Goal: Information Seeking & Learning: Learn about a topic

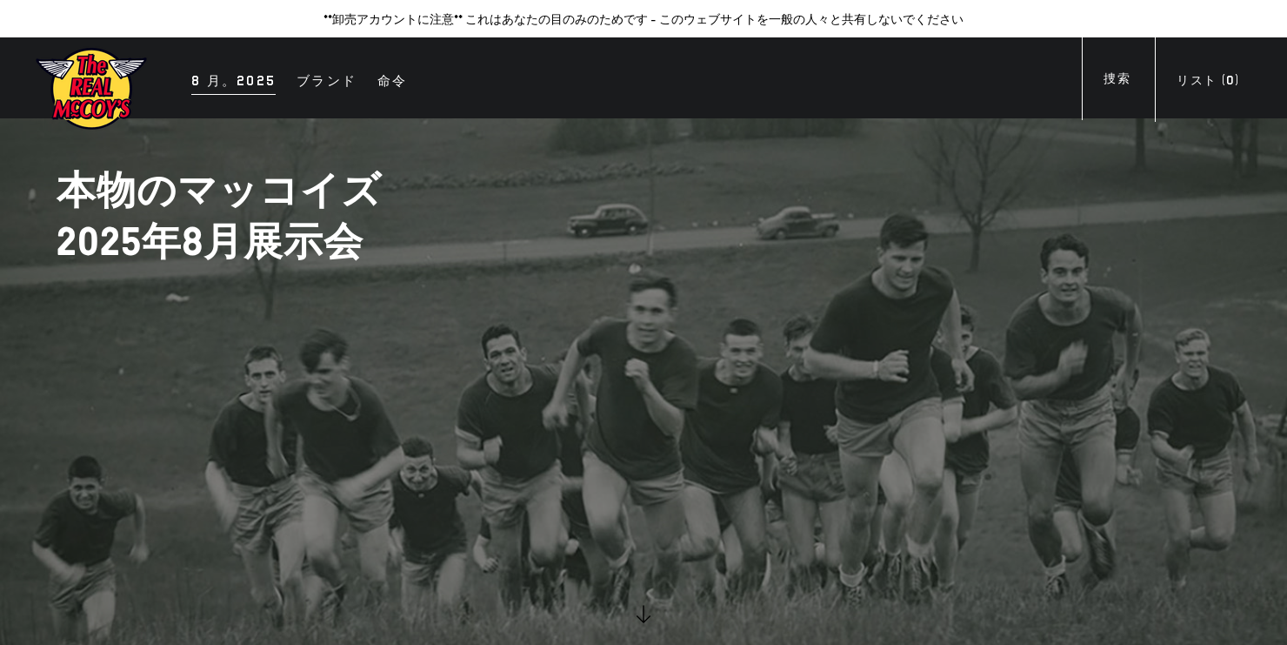
click at [237, 82] on div "8 月。2025" at bounding box center [233, 82] width 84 height 24
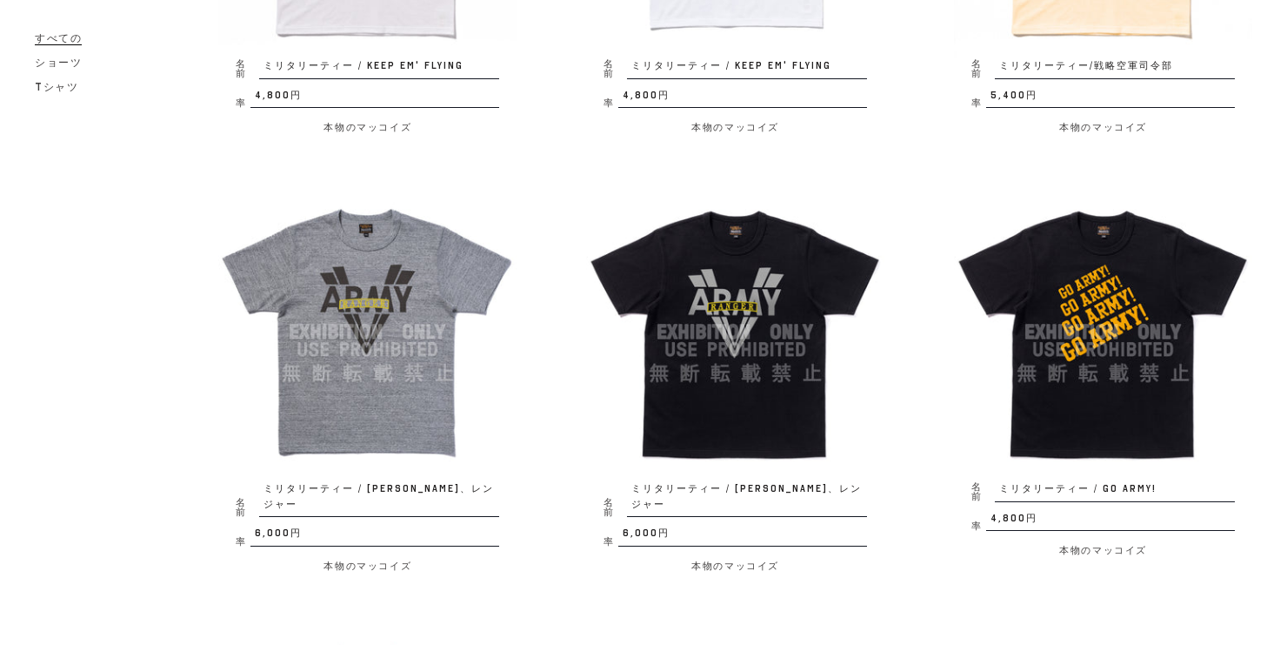
scroll to position [1044, 0]
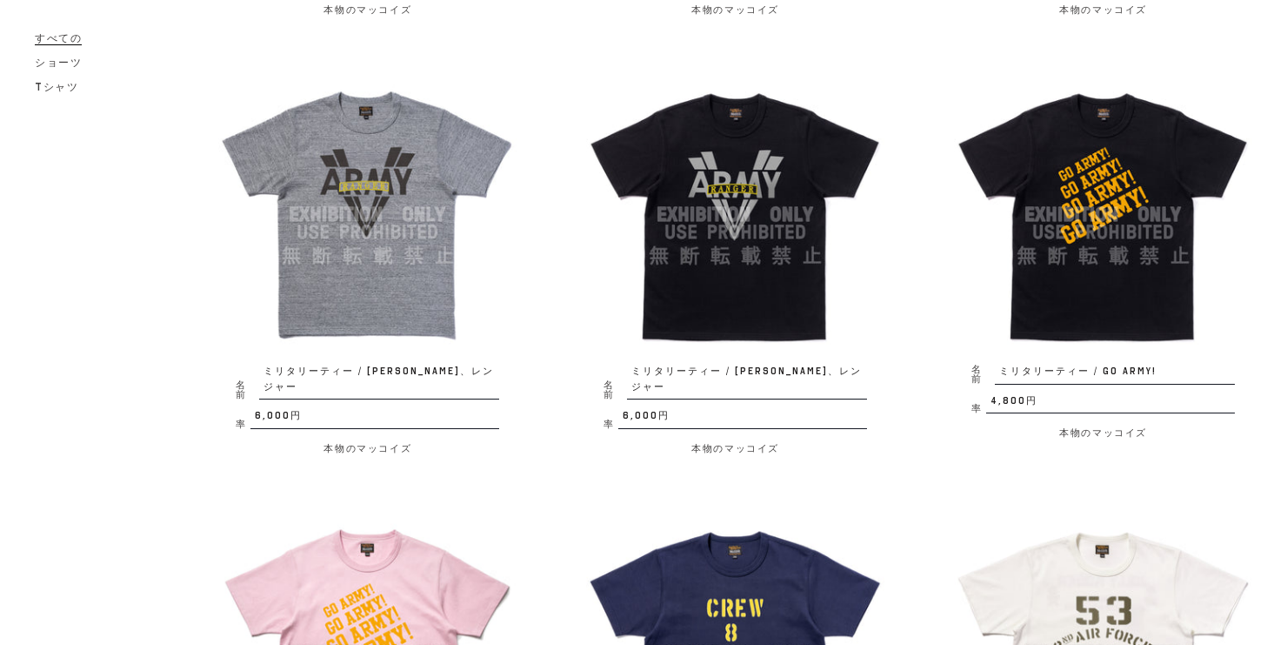
click at [398, 230] on img at bounding box center [367, 214] width 298 height 298
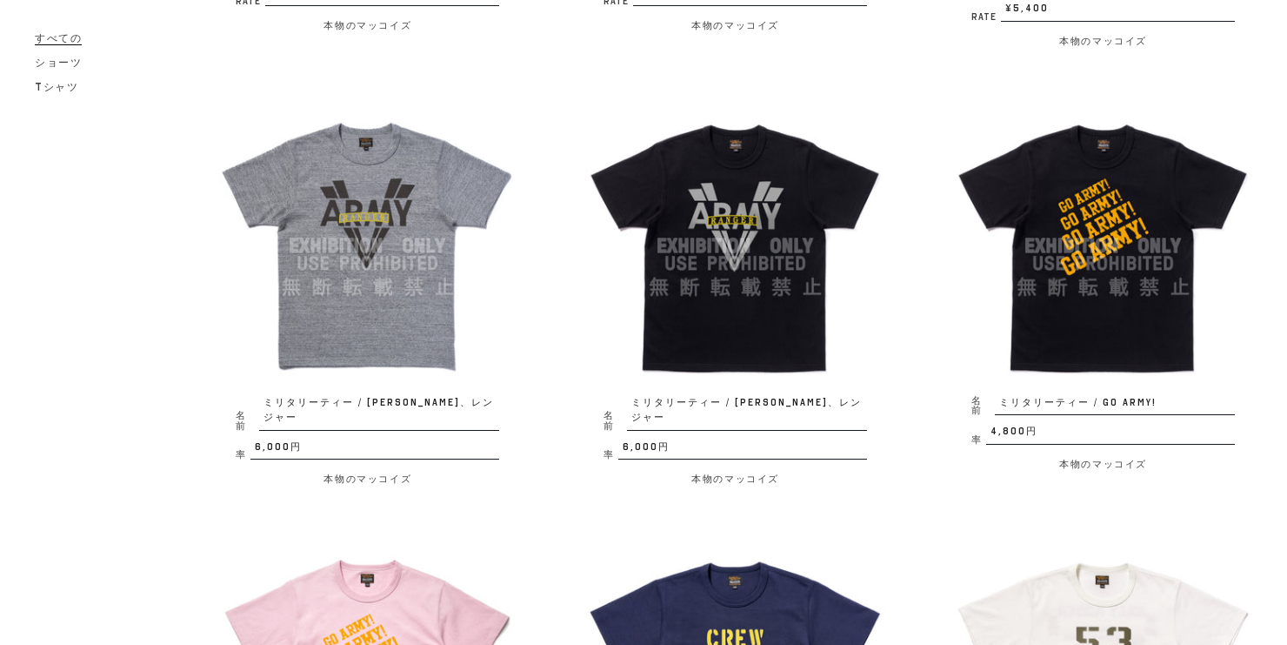
click at [801, 228] on img at bounding box center [735, 246] width 298 height 298
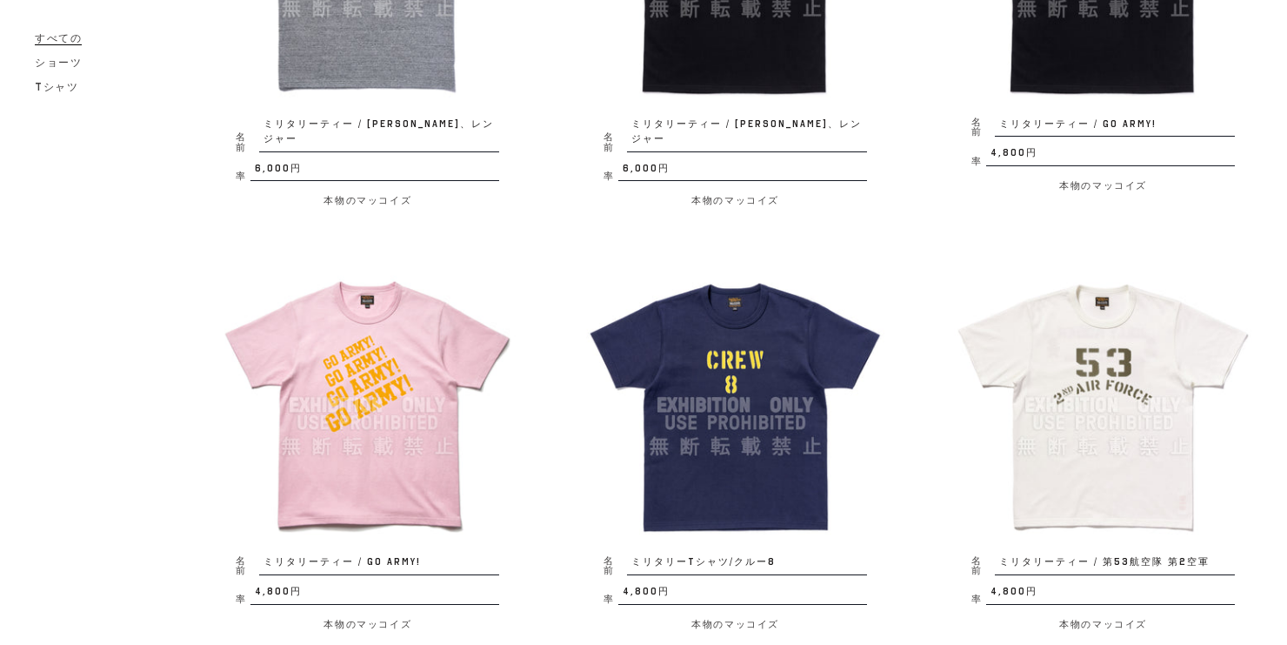
click at [781, 313] on img at bounding box center [735, 405] width 298 height 298
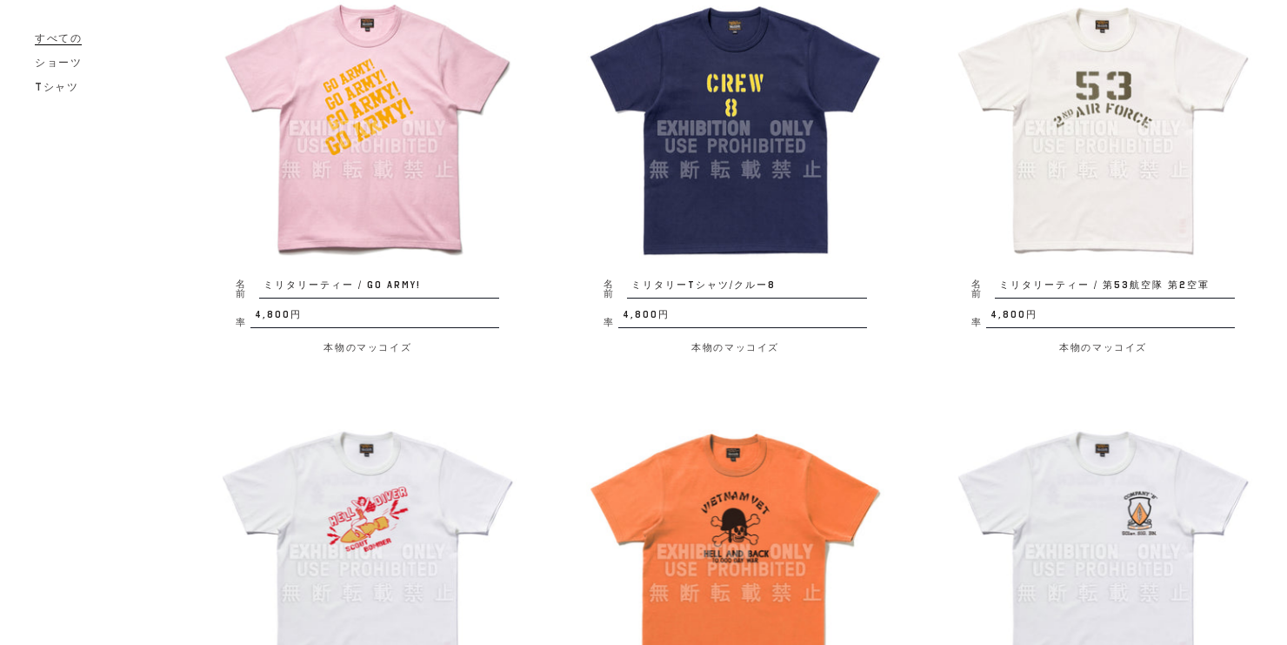
scroll to position [1585, 0]
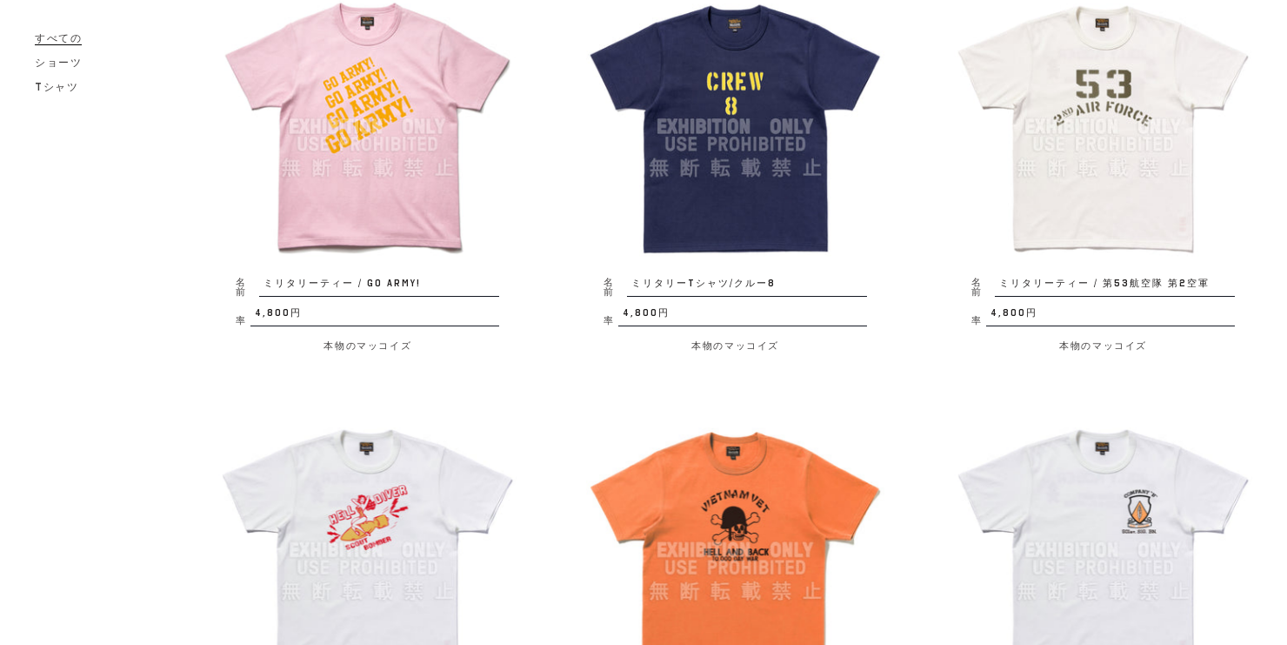
click at [1112, 166] on img at bounding box center [1103, 126] width 298 height 298
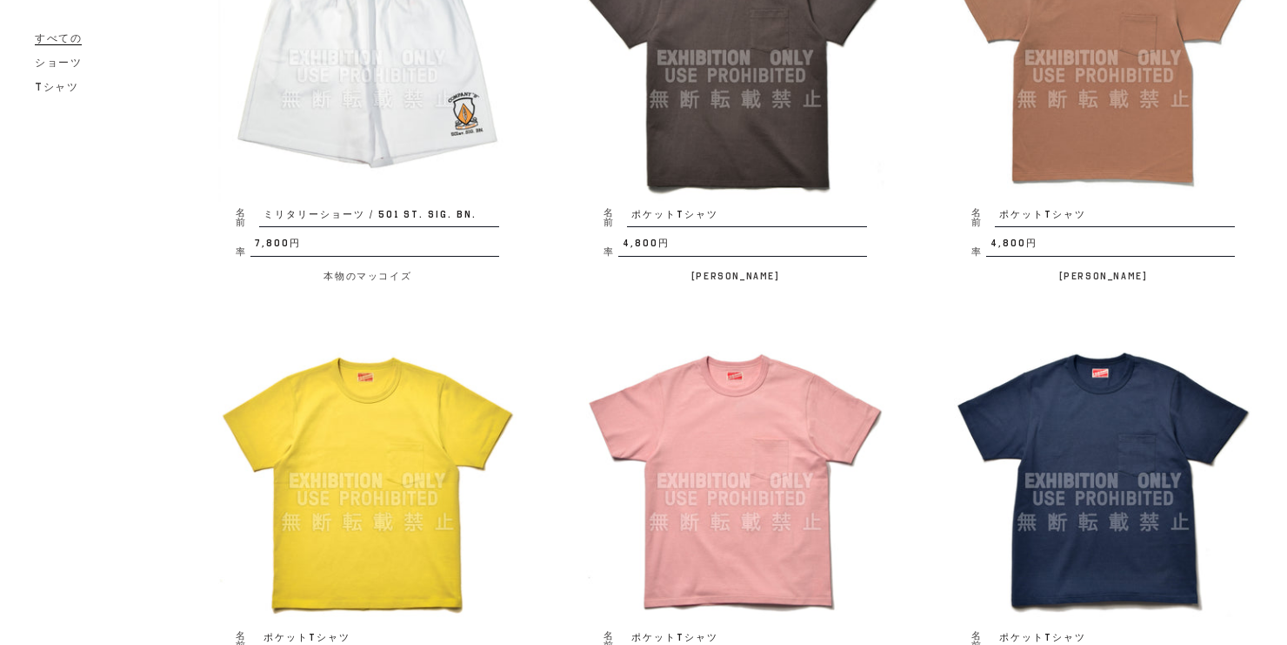
scroll to position [3185, 0]
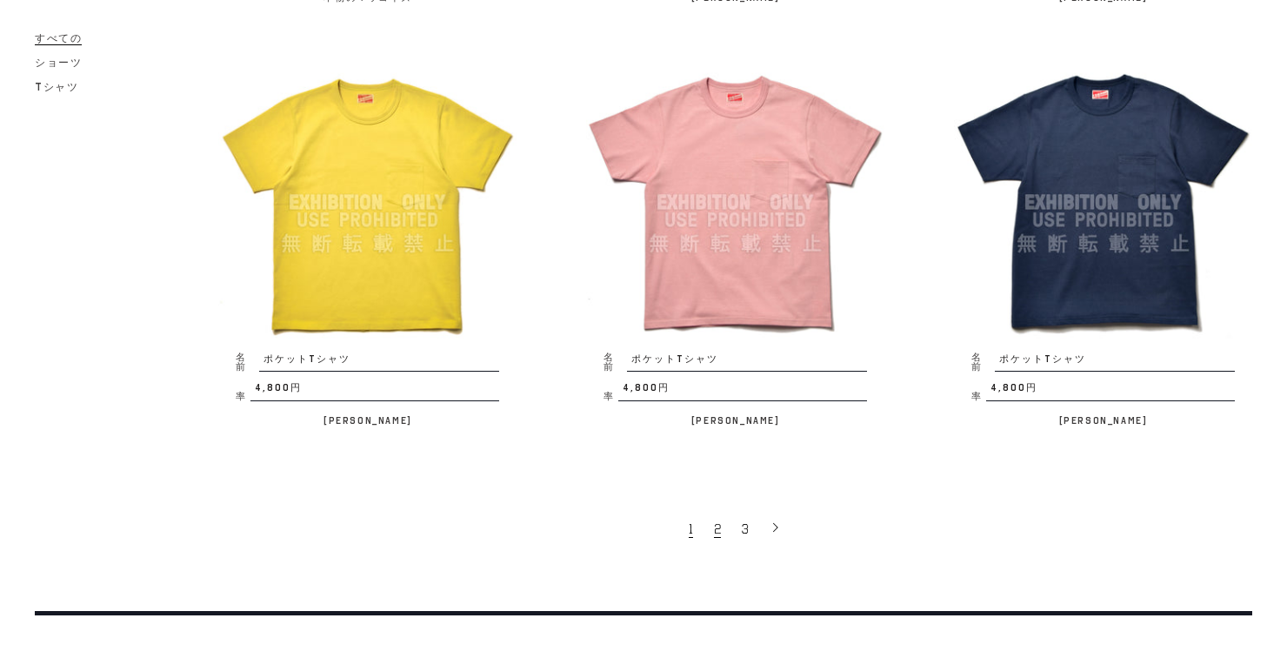
click at [712, 510] on link "2" at bounding box center [719, 528] width 28 height 37
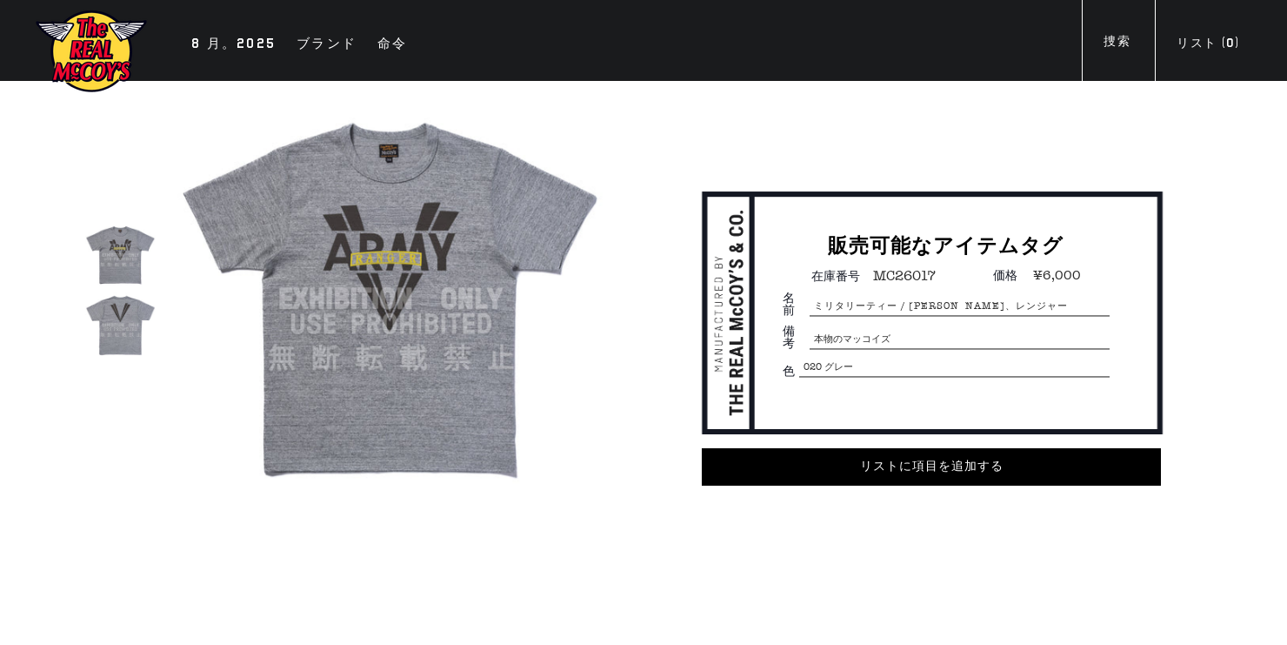
click at [127, 320] on img at bounding box center [120, 325] width 70 height 70
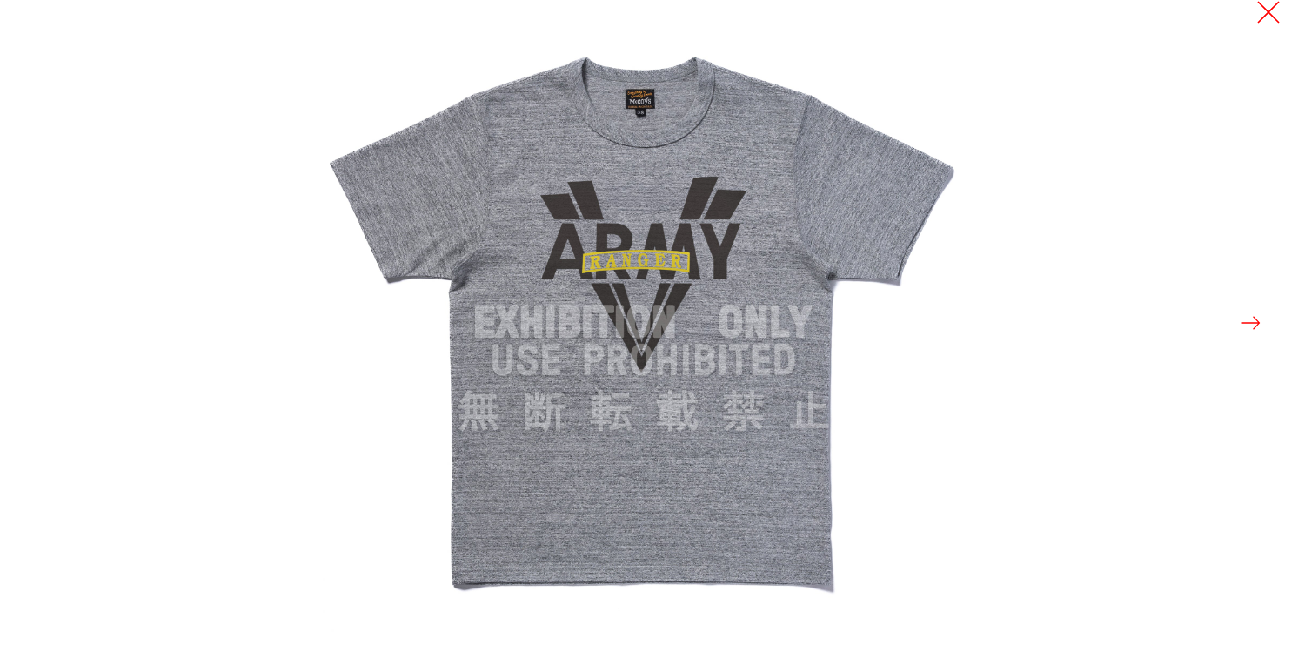
click at [1269, 17] on button at bounding box center [1268, 12] width 24 height 24
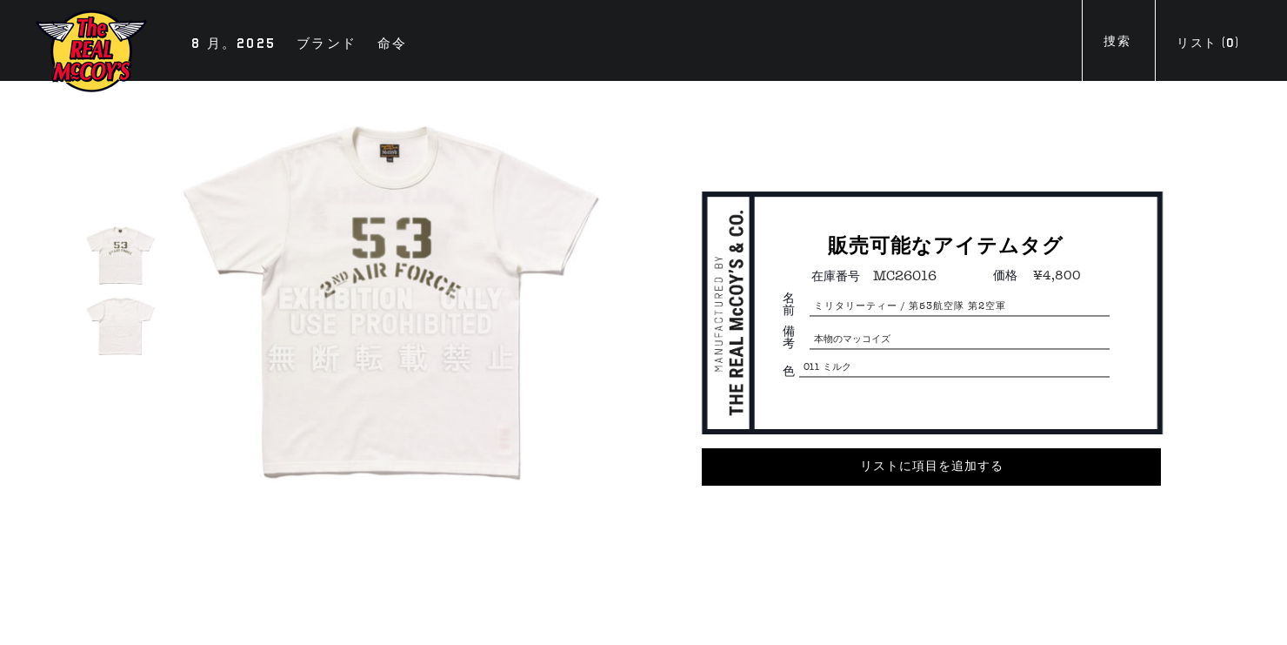
click at [110, 332] on img at bounding box center [120, 325] width 70 height 70
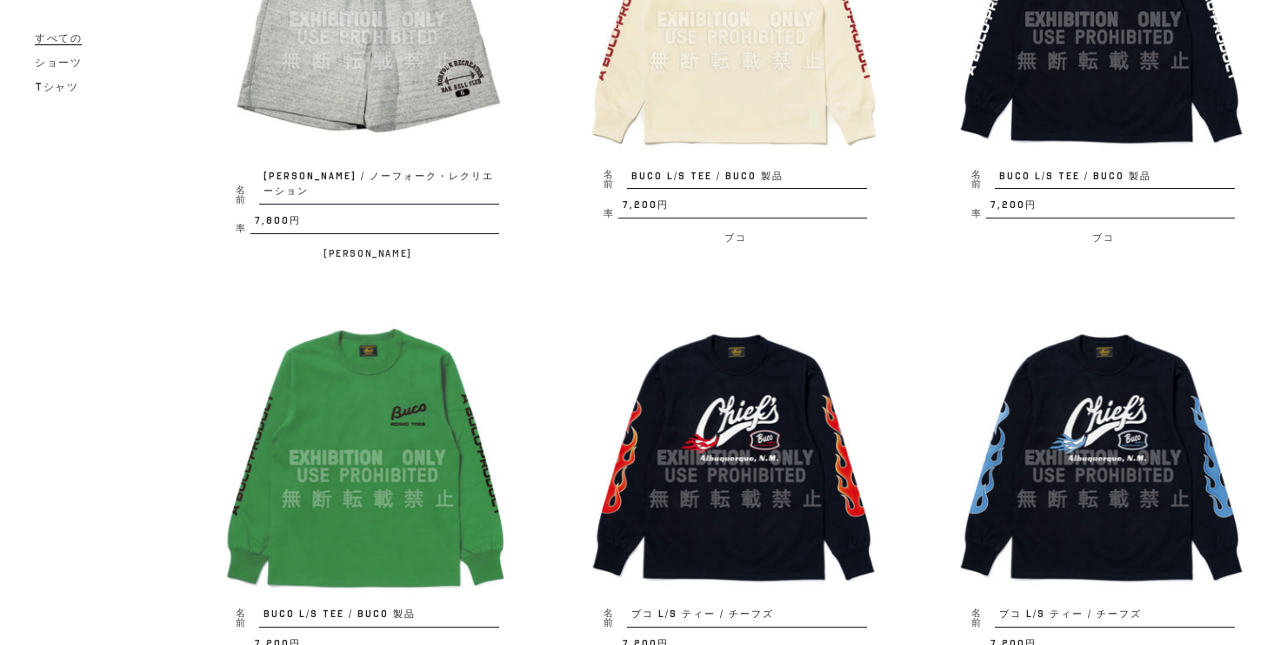
scroll to position [2644, 0]
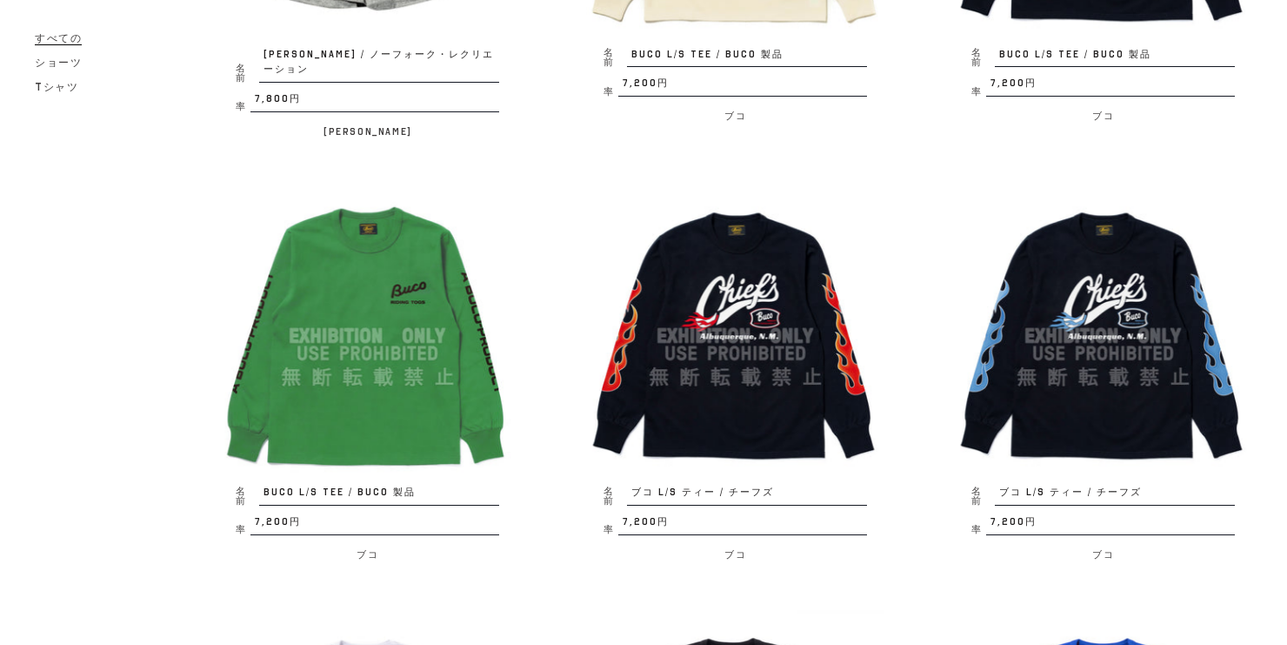
click at [315, 392] on img at bounding box center [367, 336] width 298 height 298
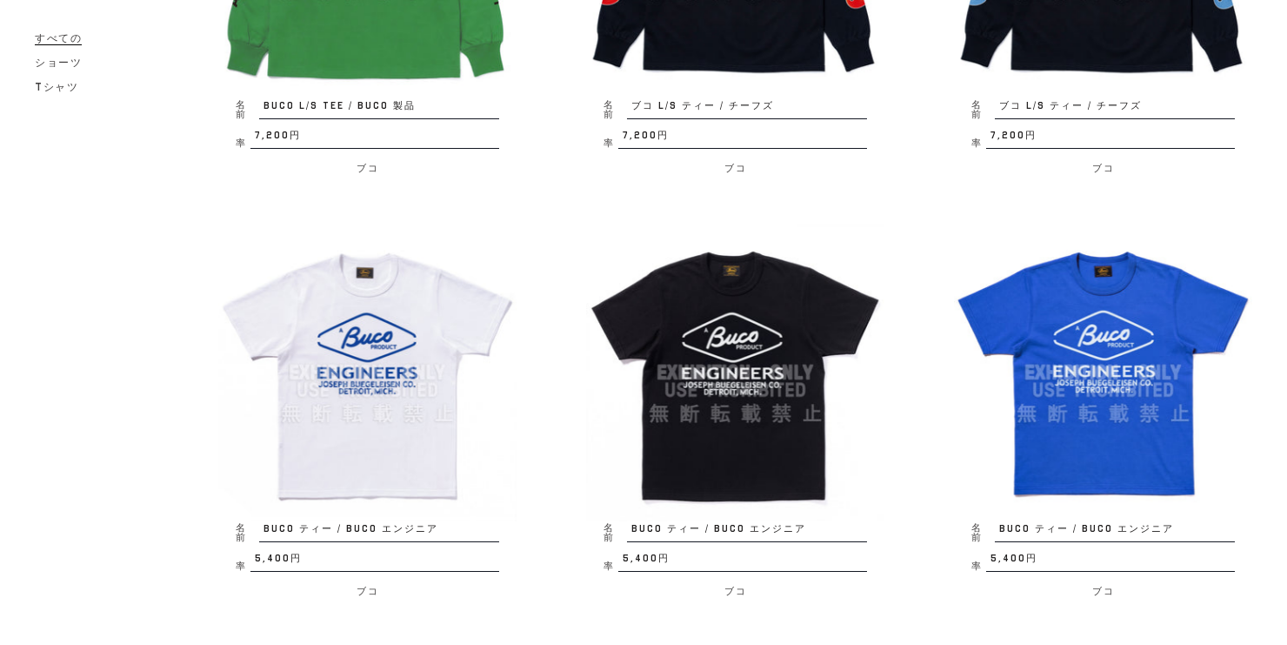
scroll to position [3239, 0]
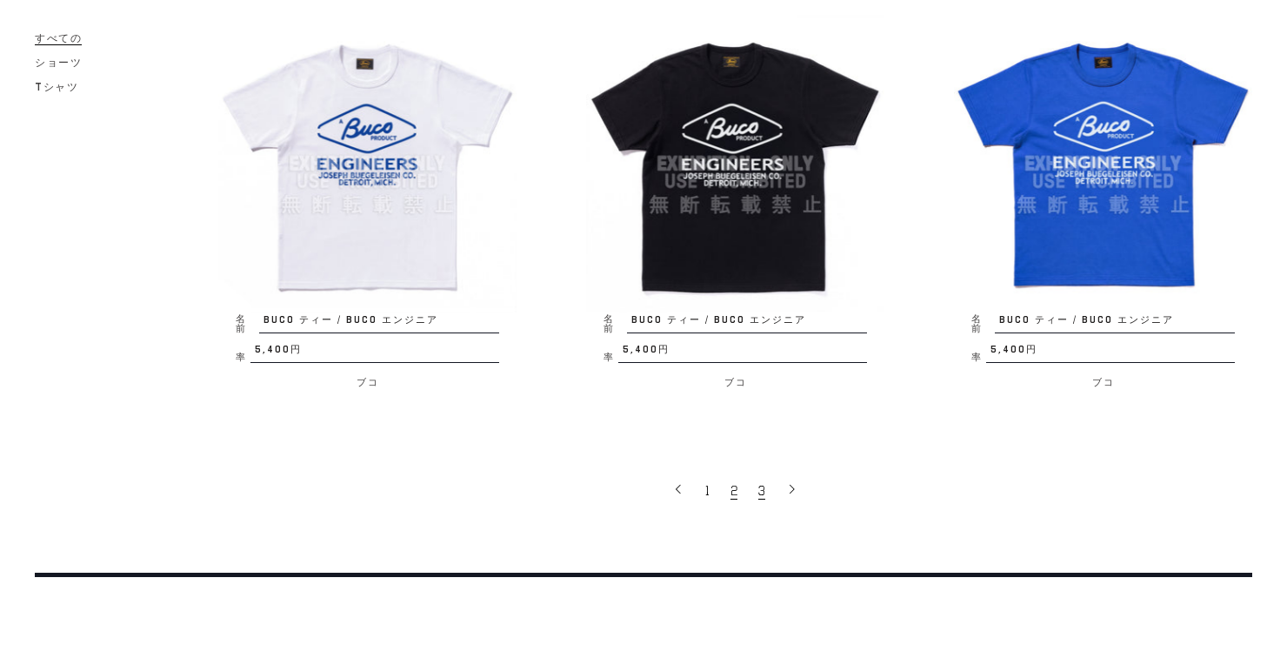
click at [758, 482] on span "3" at bounding box center [761, 490] width 7 height 17
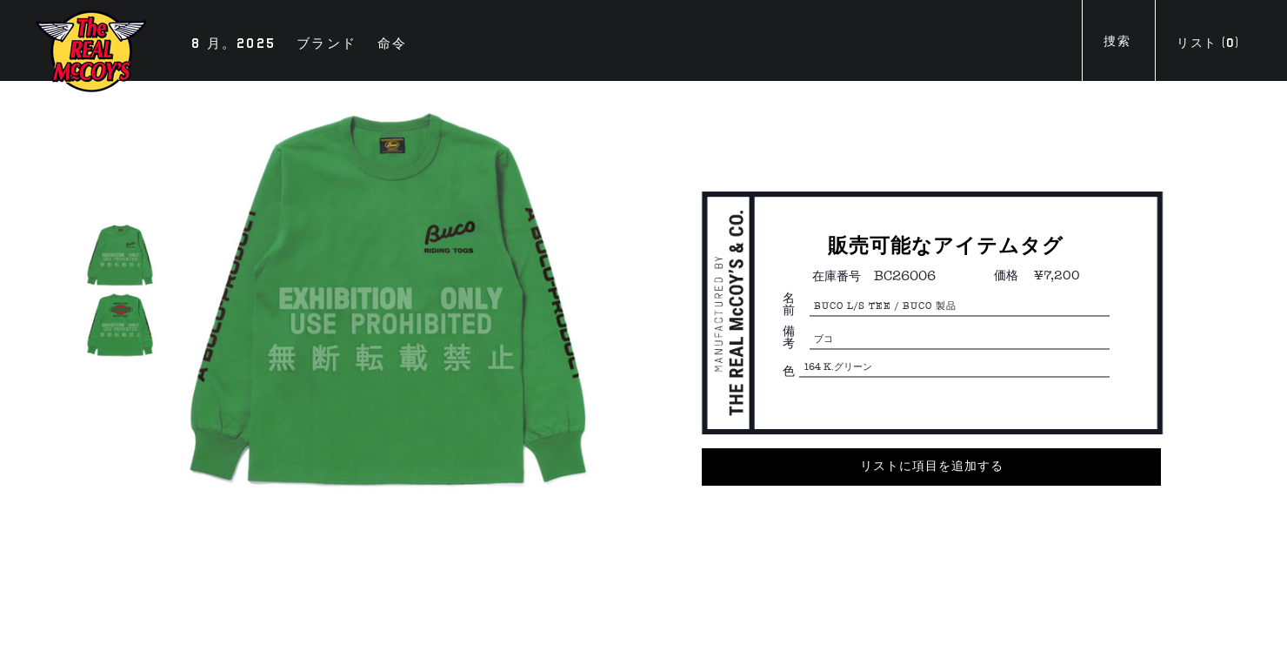
click at [116, 320] on img at bounding box center [120, 325] width 70 height 70
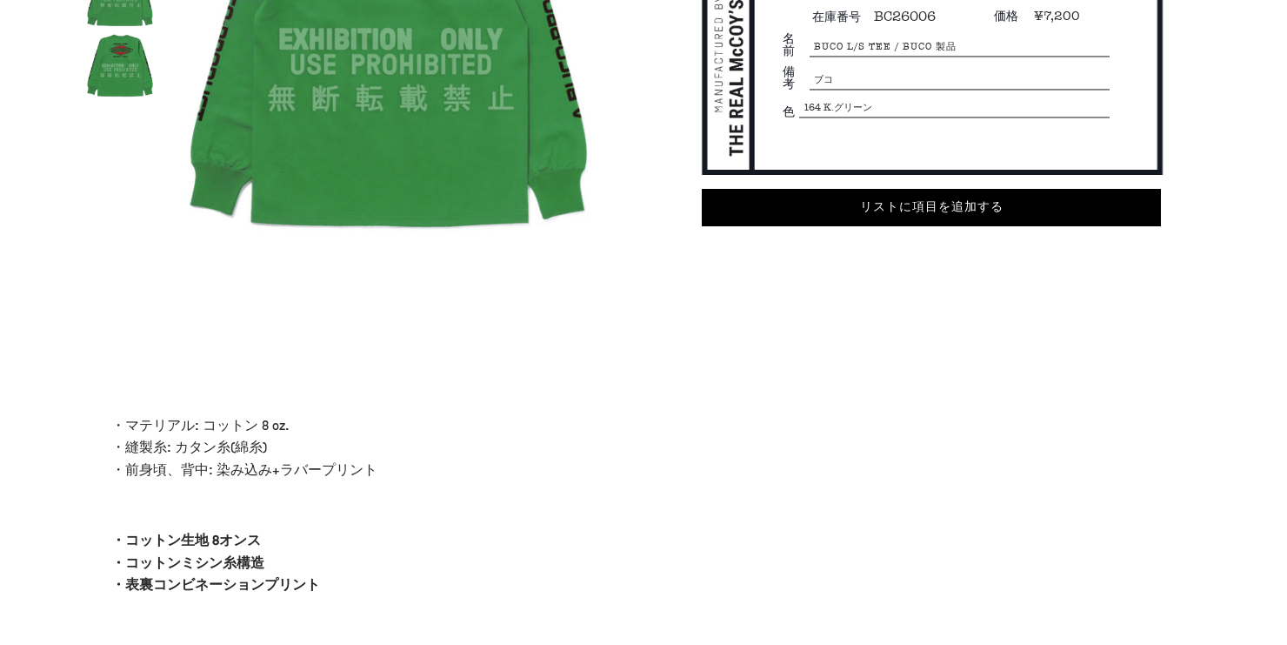
scroll to position [278, 0]
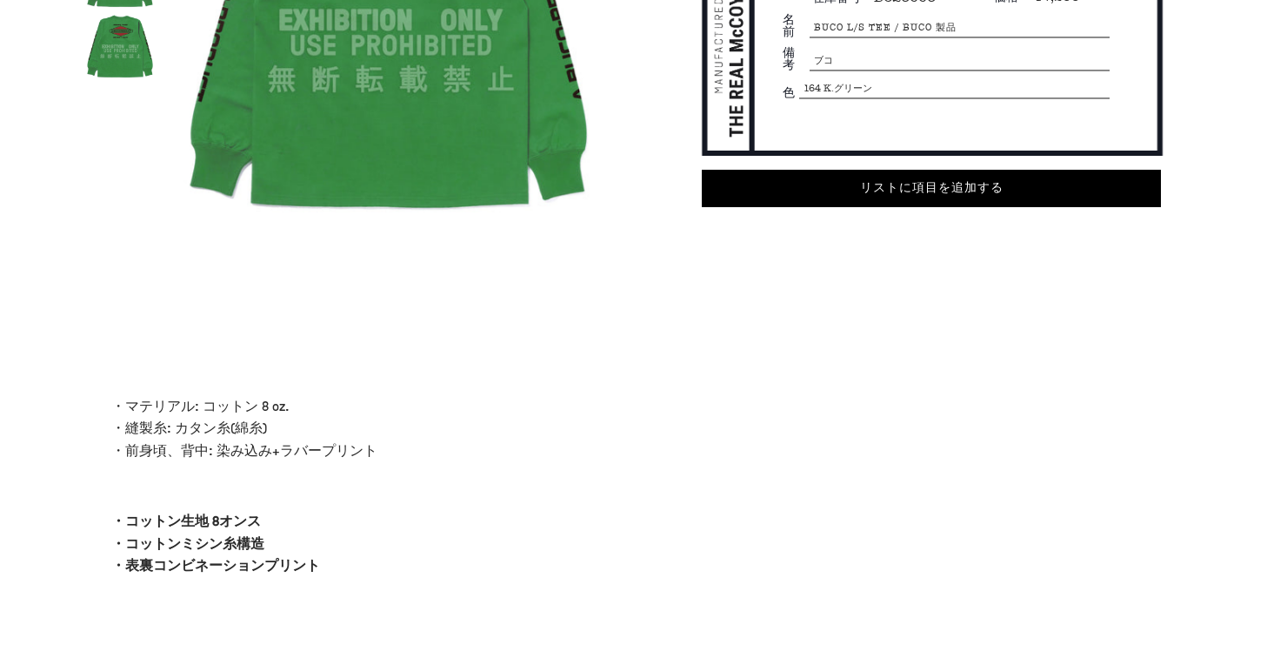
click at [117, 80] on img at bounding box center [120, 46] width 70 height 70
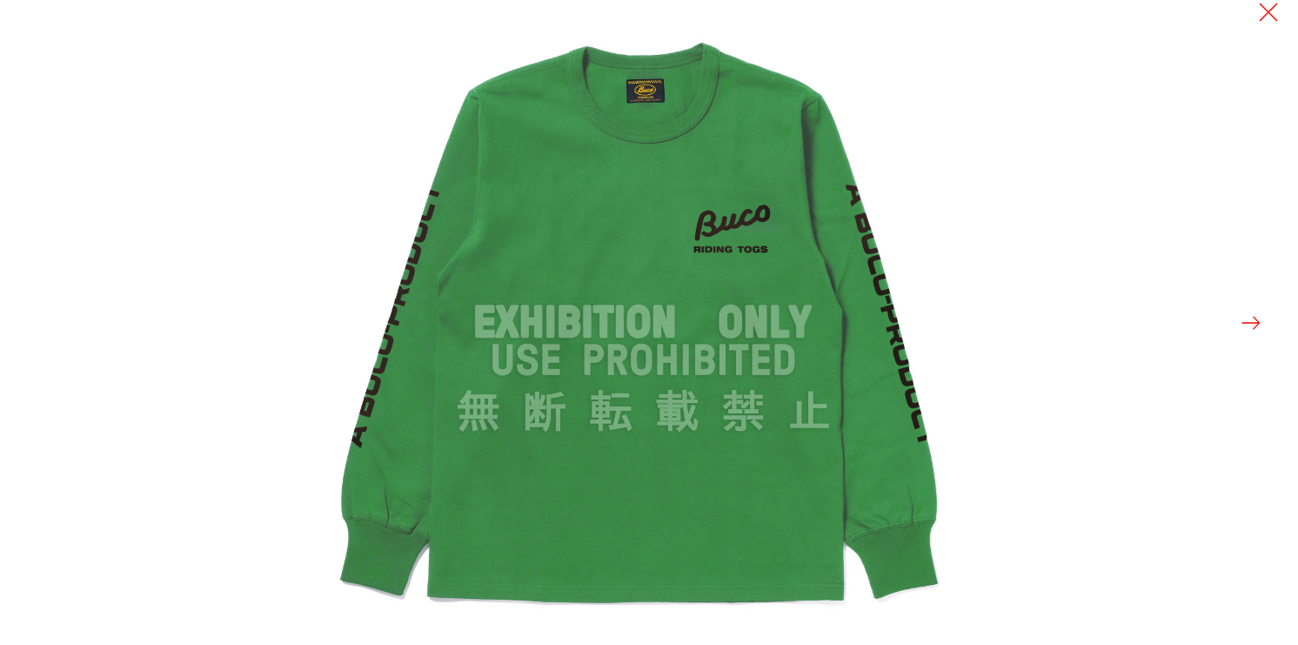
click at [1242, 315] on button at bounding box center [1251, 323] width 24 height 24
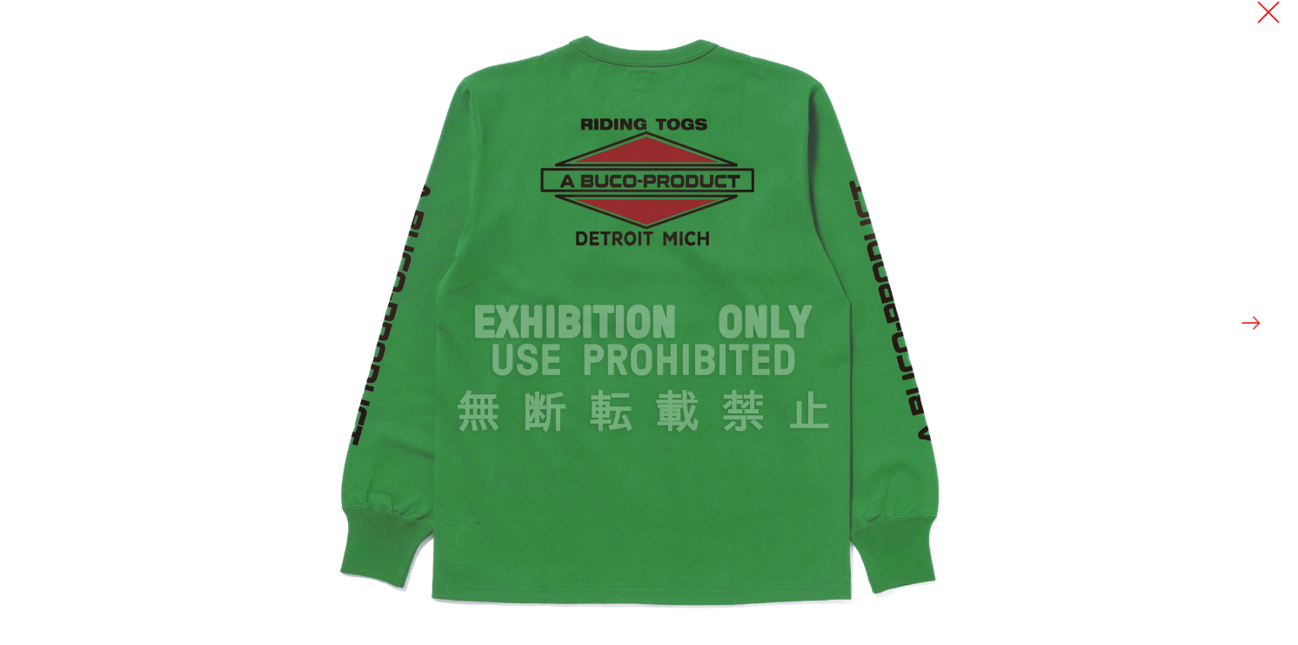
click at [1260, 10] on button at bounding box center [1268, 12] width 24 height 24
